Goal: Browse casually: Explore the website without a specific task or goal

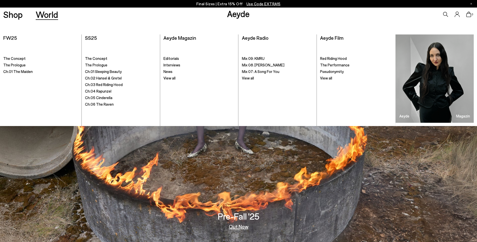
click at [46, 15] on link "World" at bounding box center [47, 14] width 22 height 9
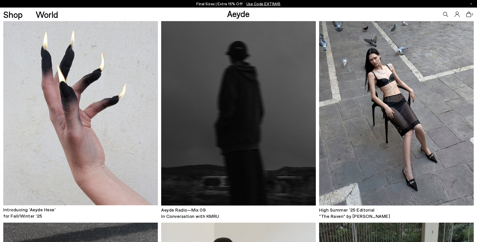
scroll to position [284, 0]
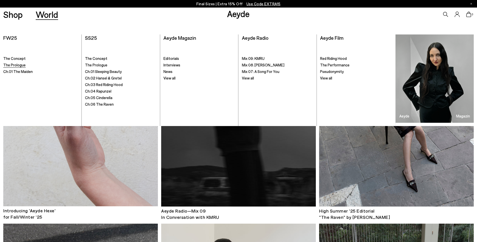
click at [6, 66] on span "The Prologue" at bounding box center [14, 65] width 22 height 5
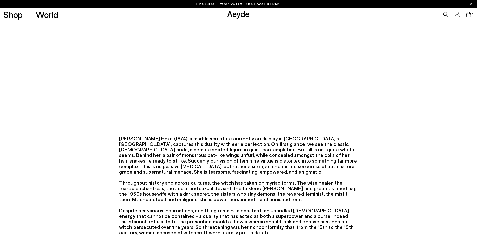
scroll to position [85, 0]
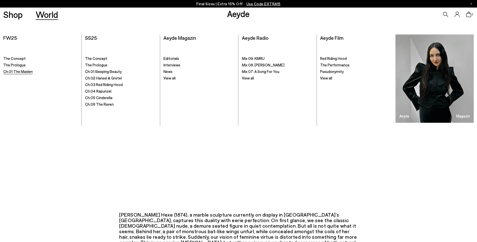
click at [16, 72] on span "Ch.01 The Maiden" at bounding box center [17, 71] width 29 height 5
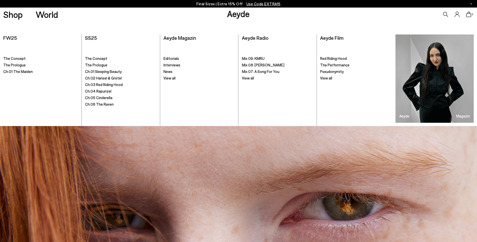
click at [237, 14] on link "Aeyde" at bounding box center [238, 13] width 23 height 11
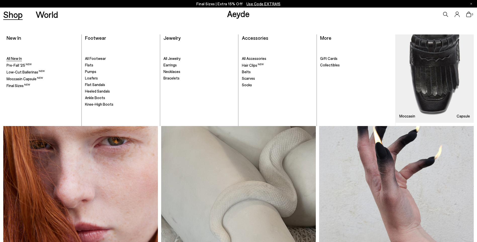
click at [19, 59] on span "All New In" at bounding box center [14, 58] width 15 height 5
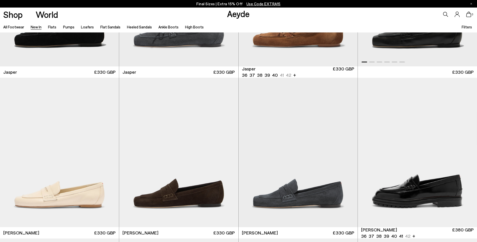
scroll to position [327, 0]
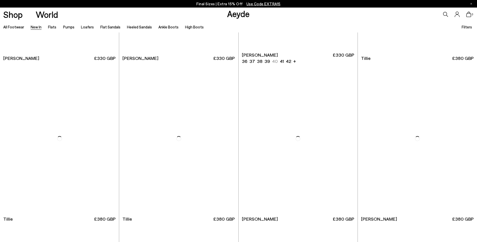
scroll to position [1257, 0]
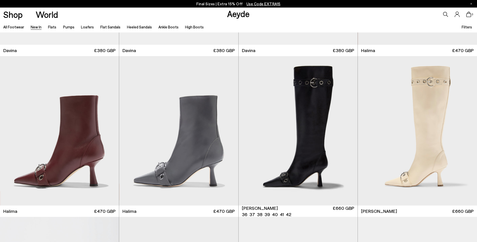
scroll to position [2112, 0]
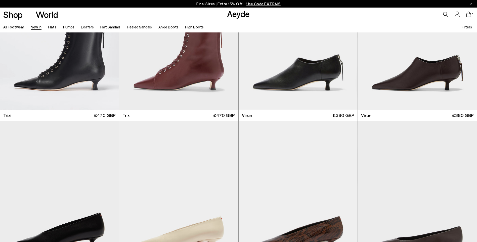
scroll to position [2439, 0]
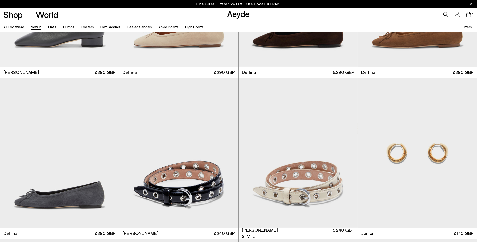
scroll to position [3822, 0]
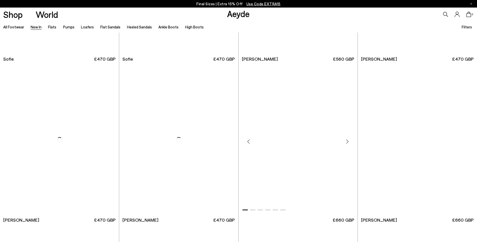
scroll to position [5105, 0]
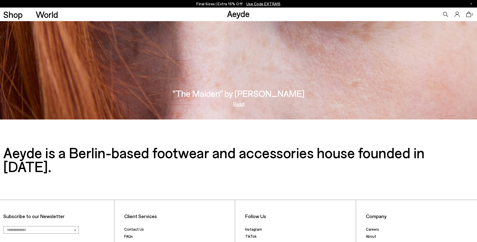
scroll to position [1067, 0]
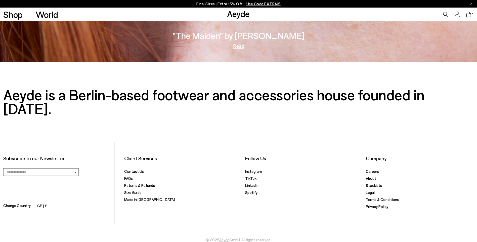
click at [233, 48] on link "Read" at bounding box center [238, 45] width 11 height 5
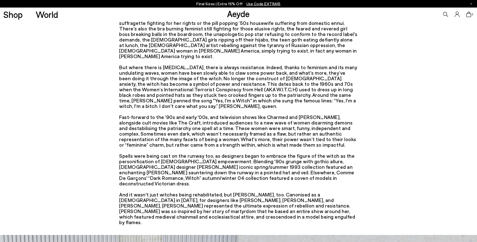
scroll to position [704, 0]
